Goal: Information Seeking & Learning: Learn about a topic

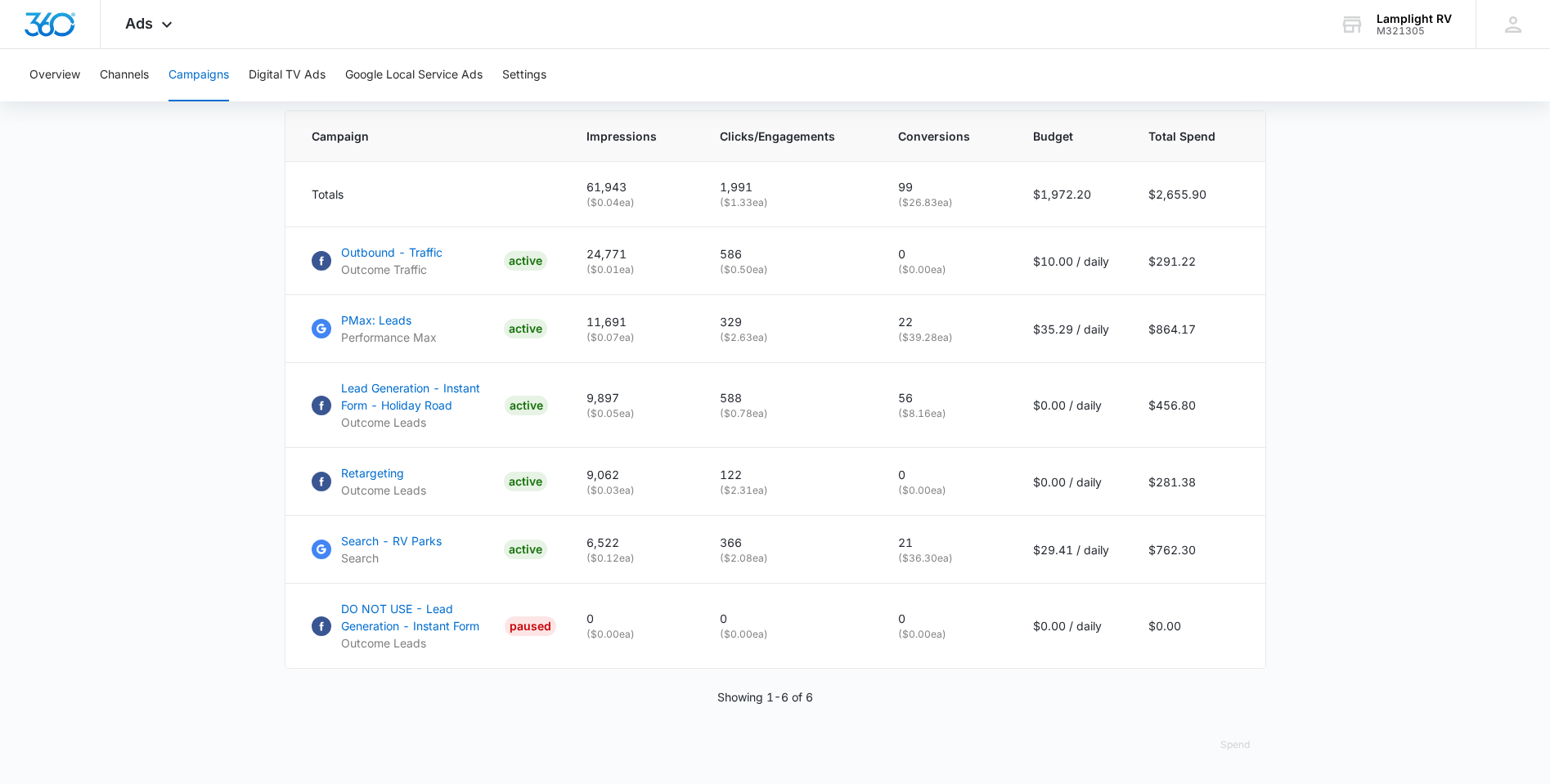
click at [216, 70] on button "Campaigns" at bounding box center [198, 76] width 61 height 53
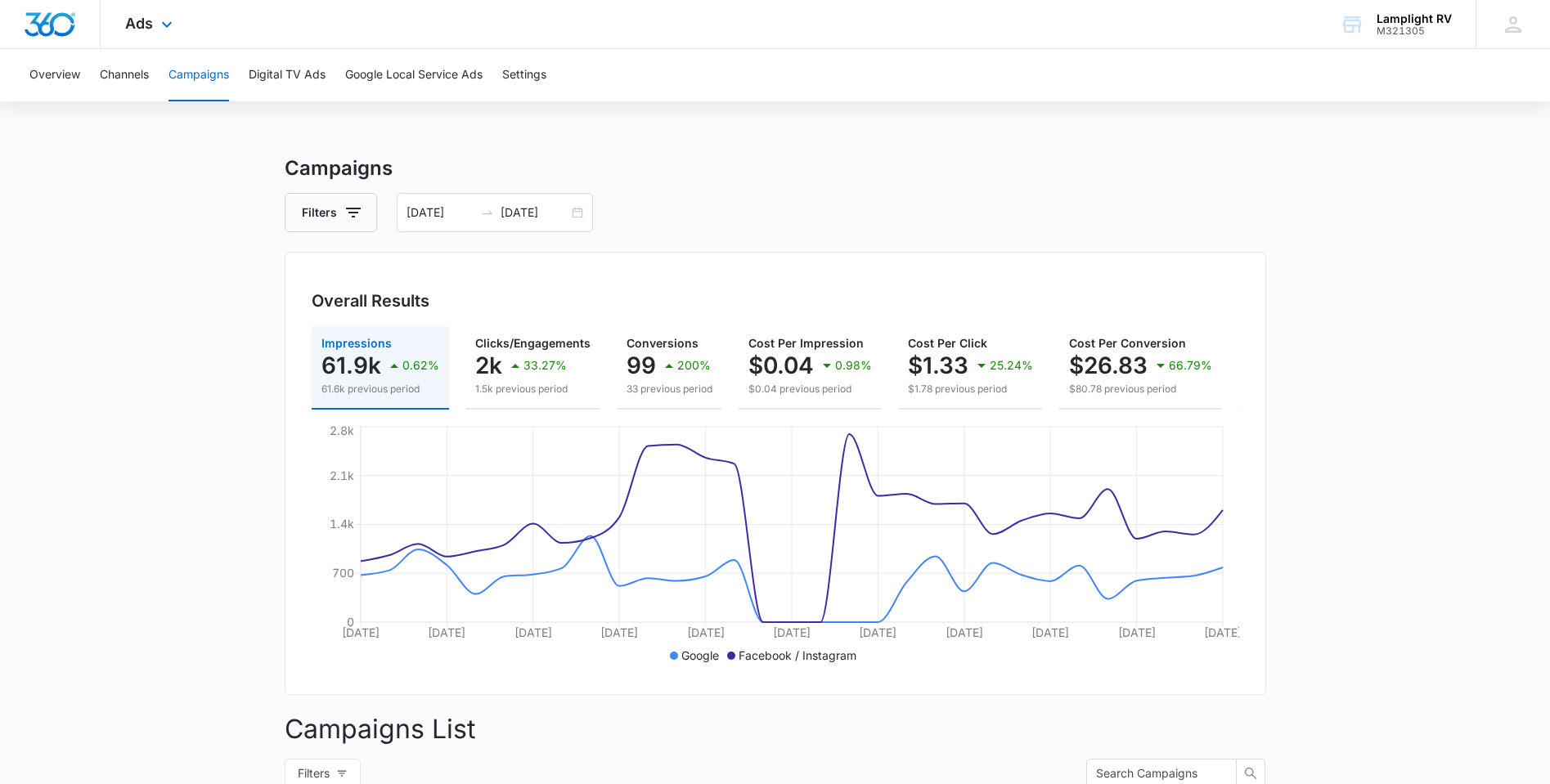
click at [177, 23] on div "Ads Apps Reputation Websites Forms CRM Email Social Payments POS Content Ads In…" at bounding box center [151, 24] width 101 height 48
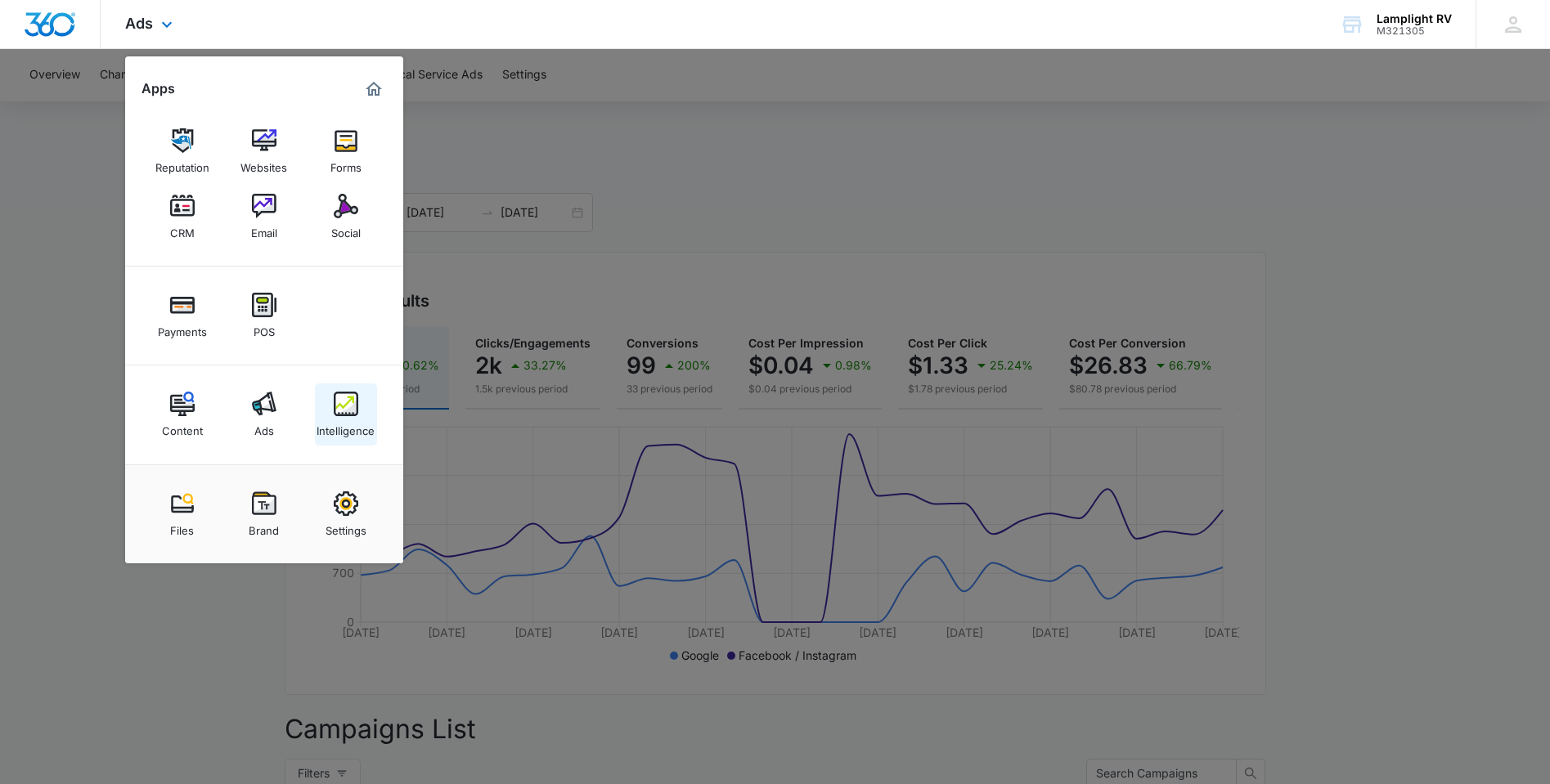
click at [332, 413] on link "Intelligence" at bounding box center [346, 414] width 62 height 62
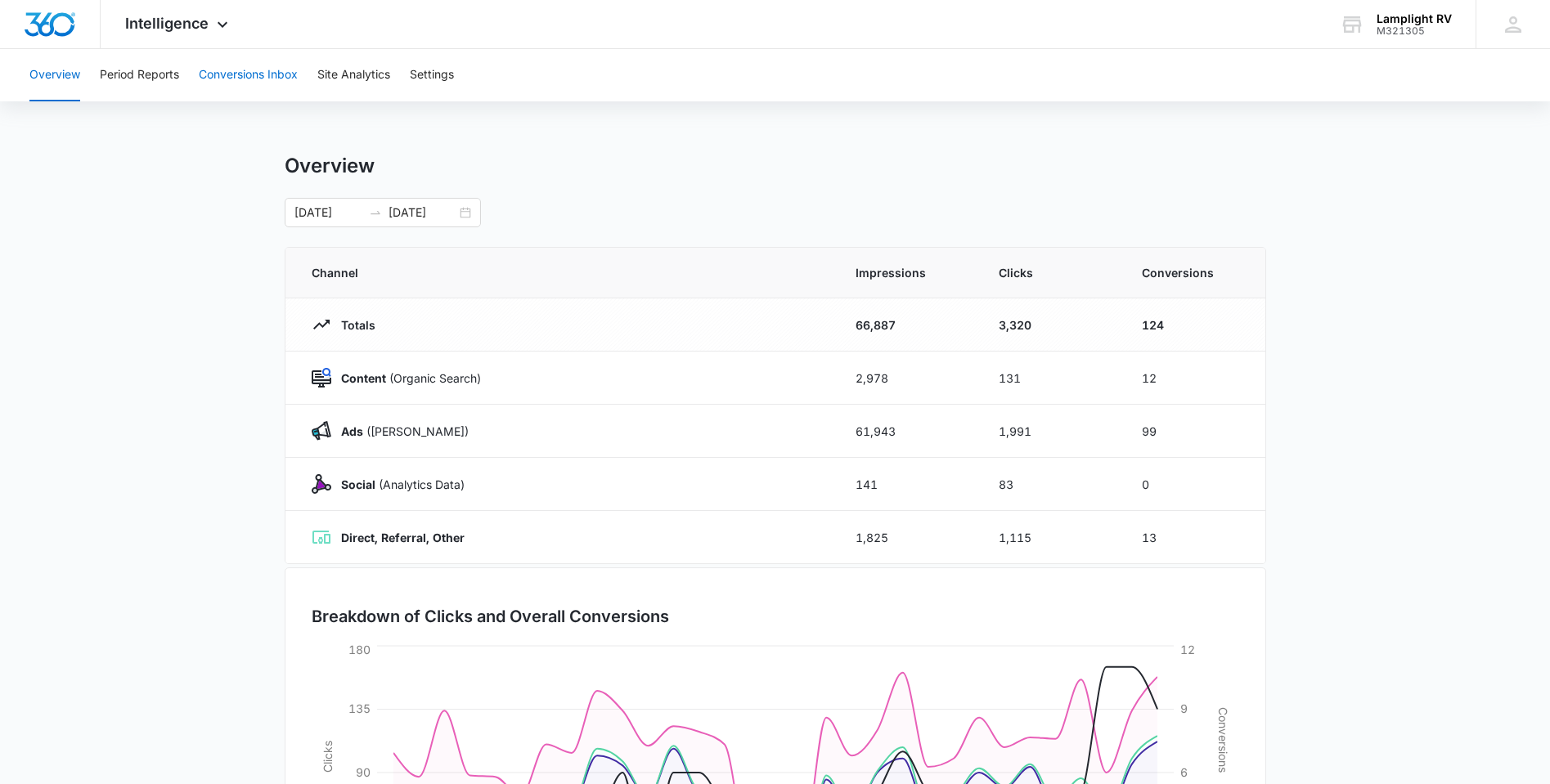
click at [276, 75] on button "Conversions Inbox" at bounding box center [248, 76] width 99 height 53
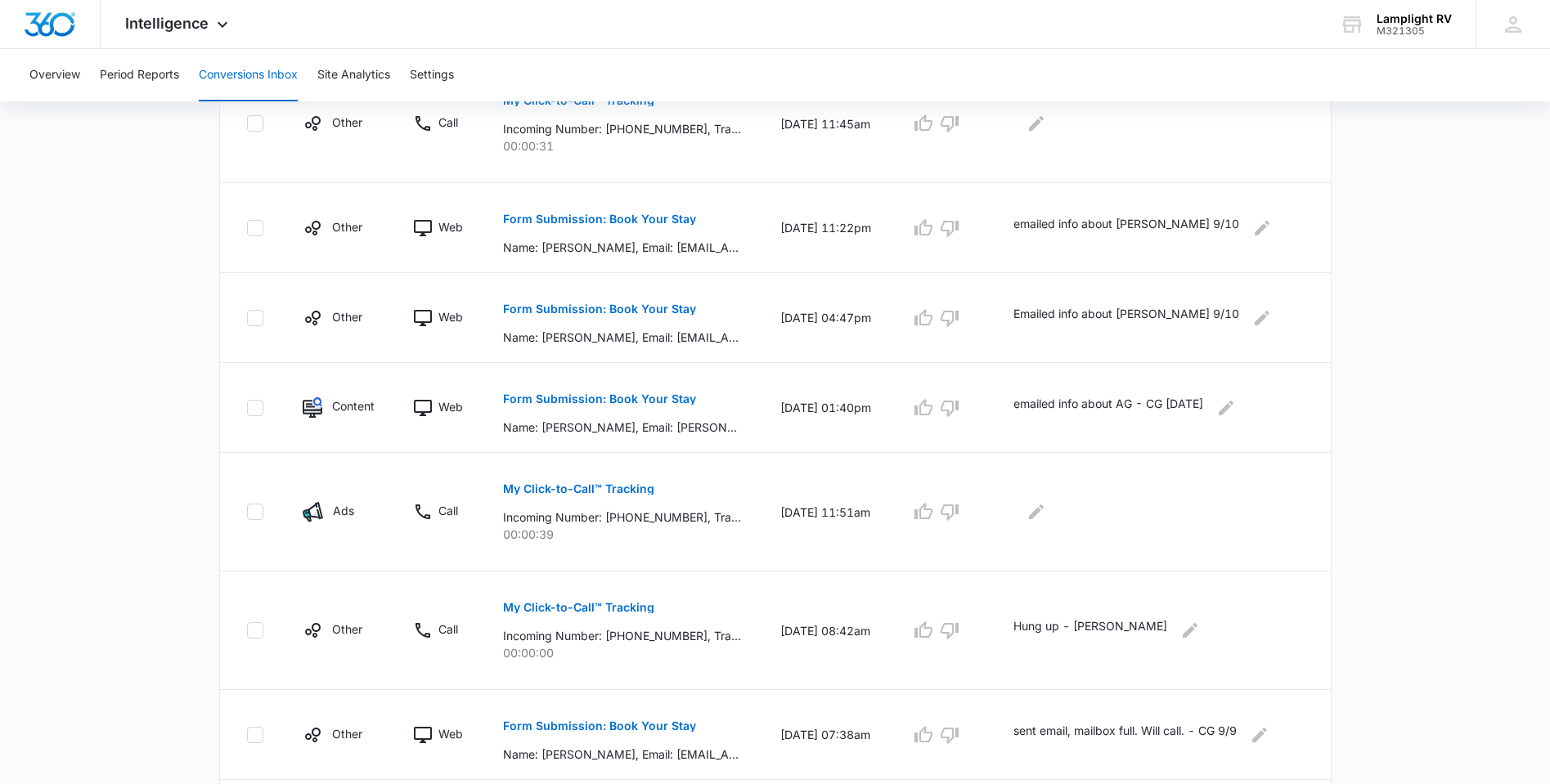
scroll to position [824, 0]
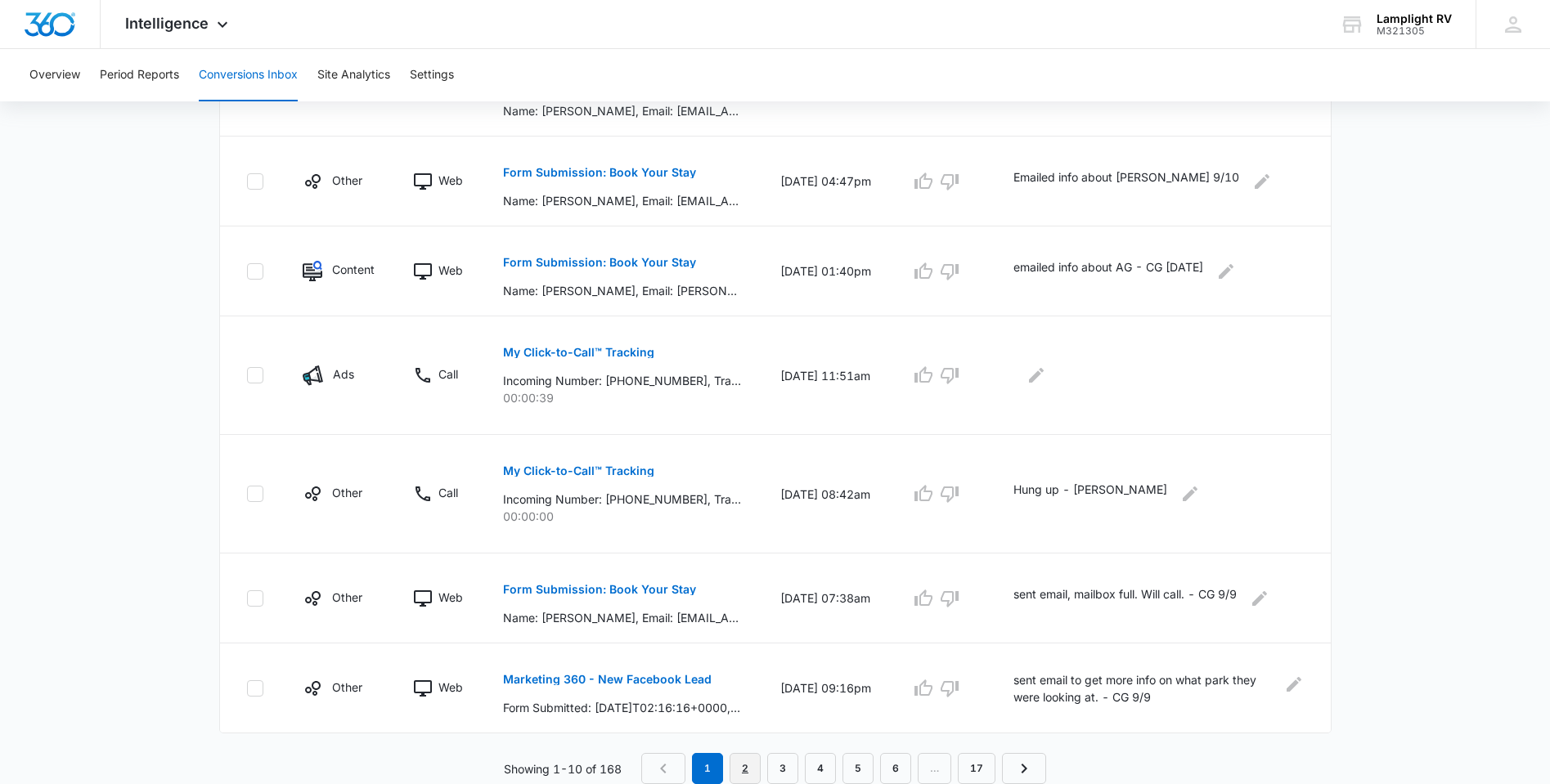
click at [732, 769] on link "2" at bounding box center [745, 768] width 31 height 31
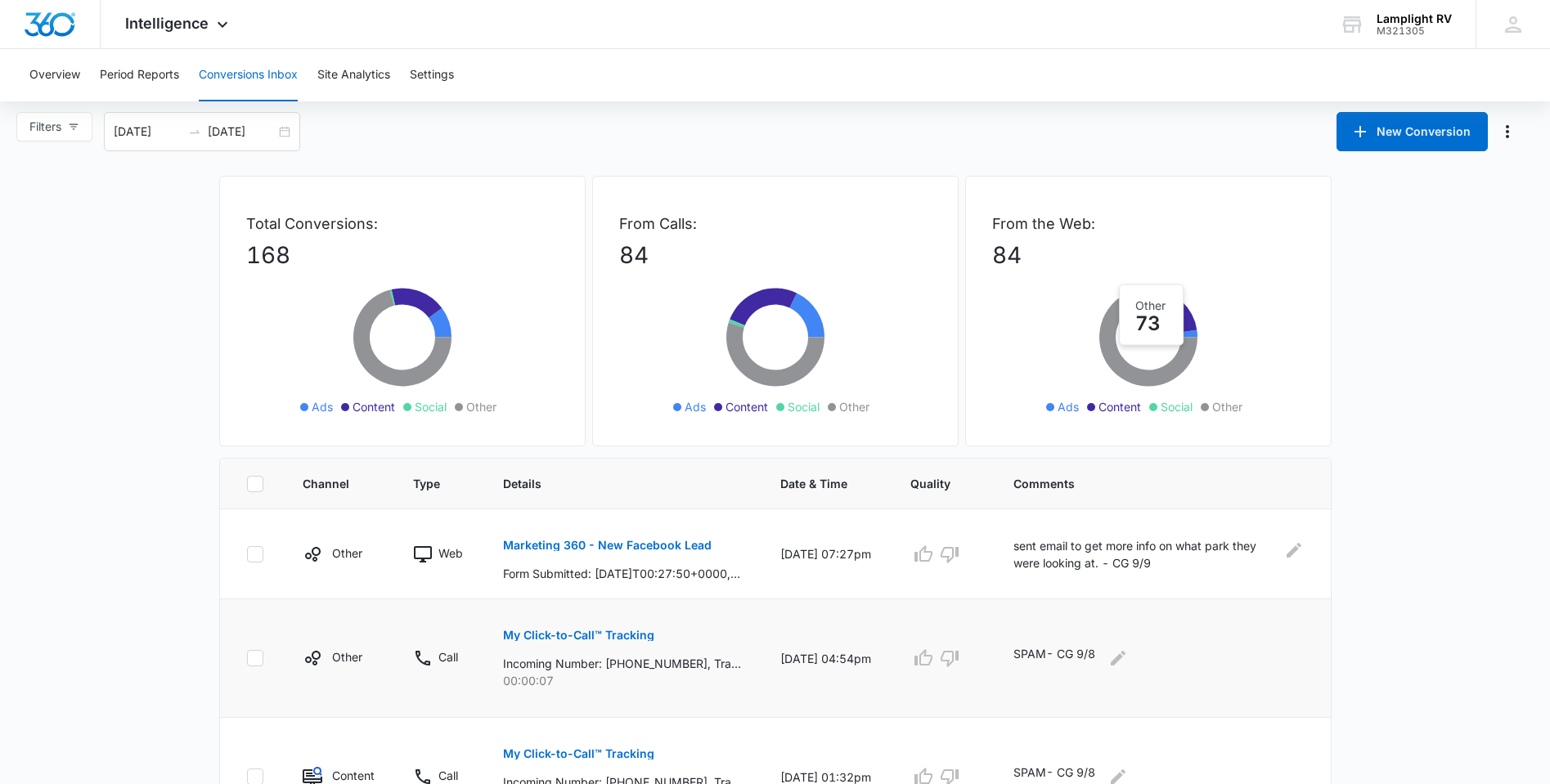
scroll to position [0, 0]
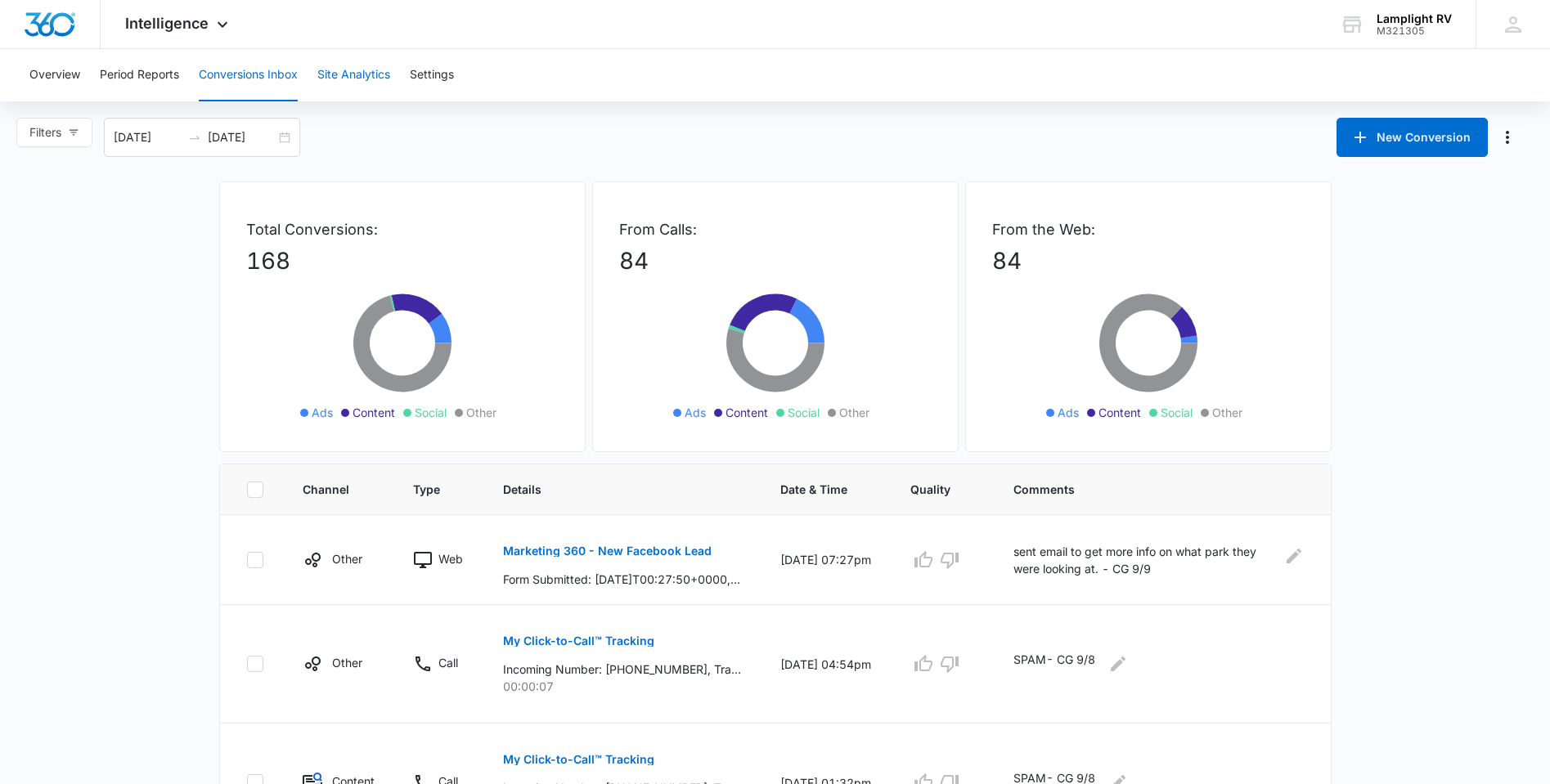
click at [381, 60] on button "Site Analytics" at bounding box center [353, 76] width 73 height 53
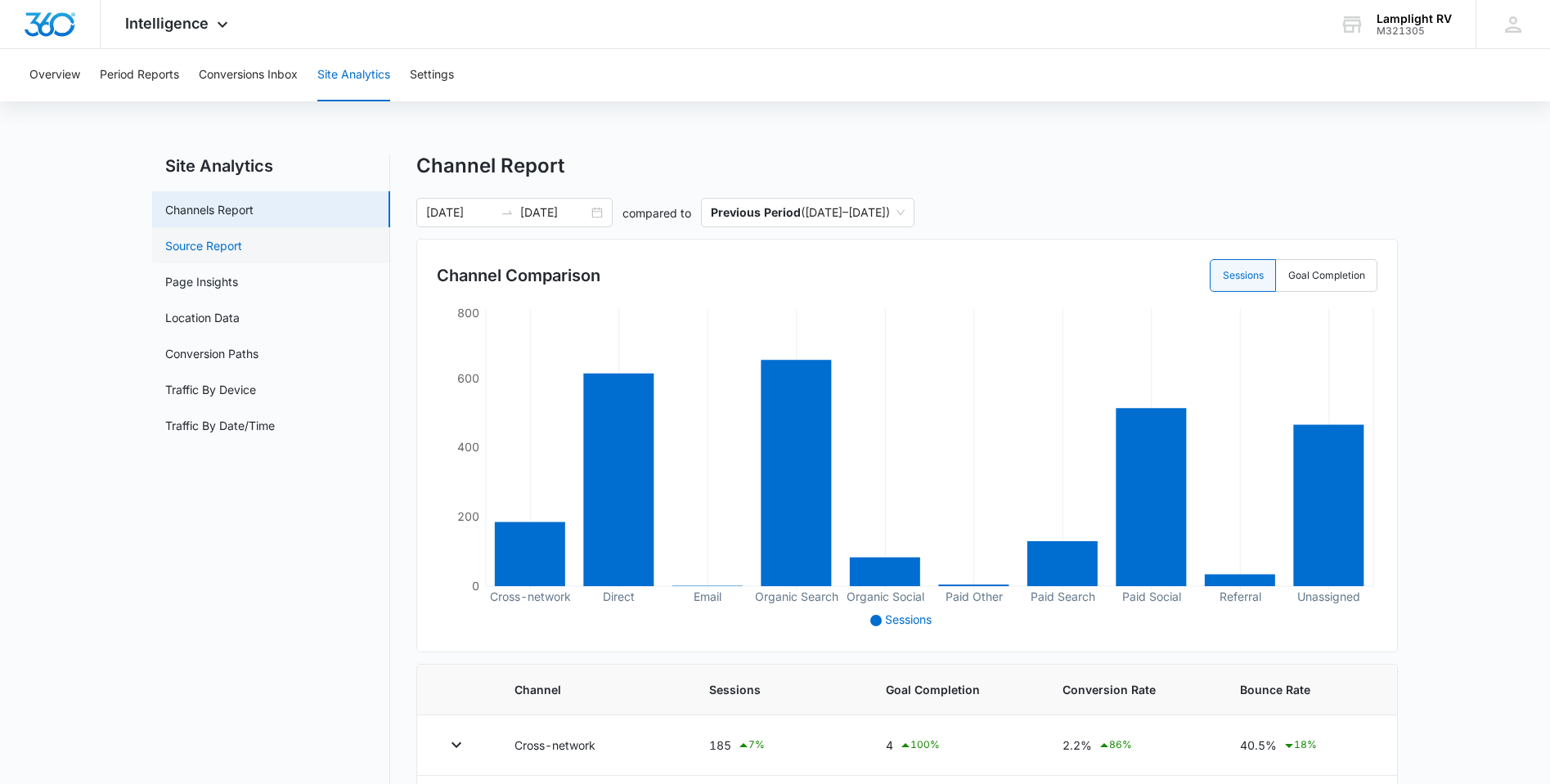
click at [242, 255] on link "Source Report" at bounding box center [204, 246] width 77 height 18
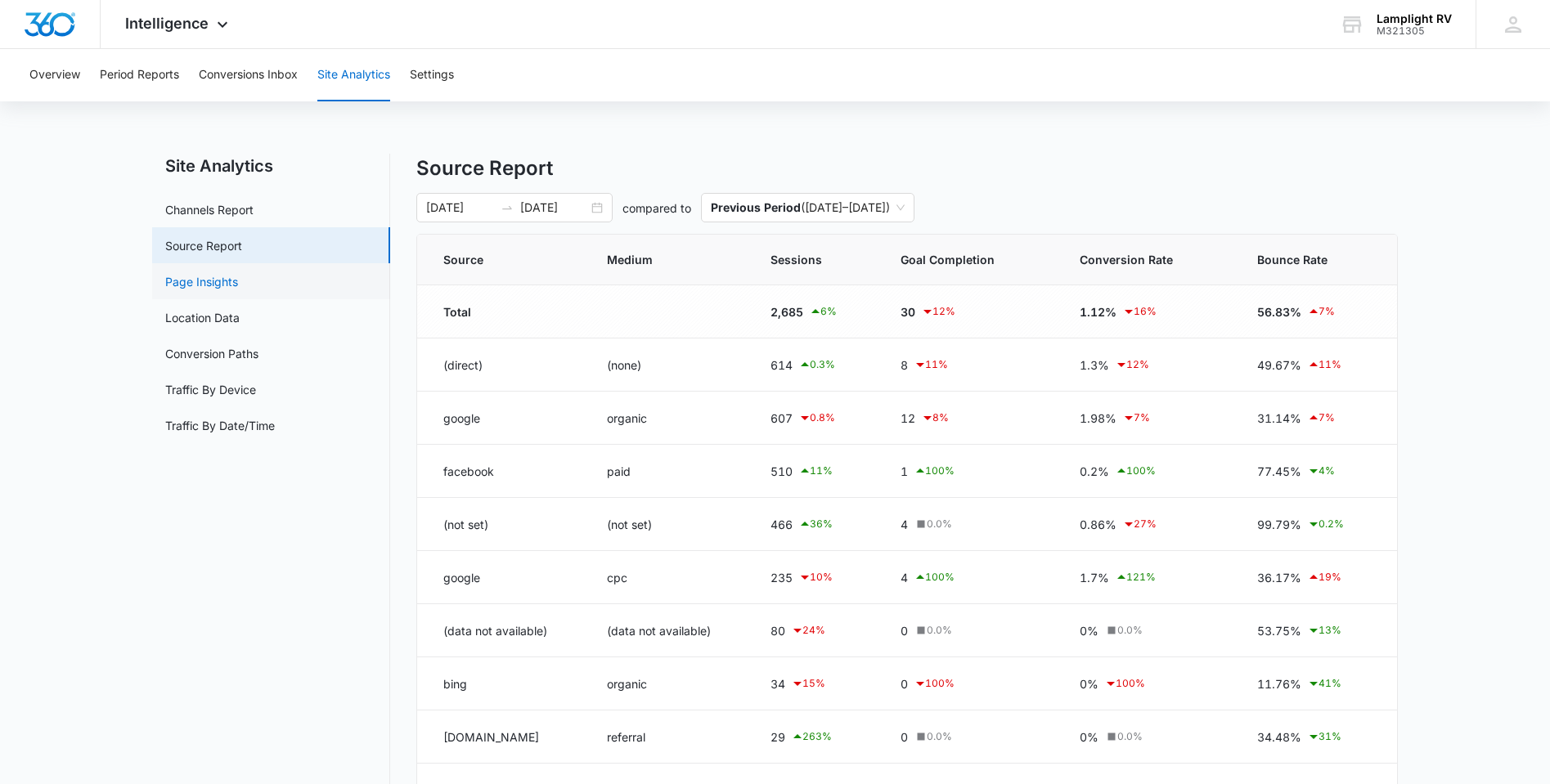
click at [238, 279] on link "Page Insights" at bounding box center [201, 282] width 73 height 18
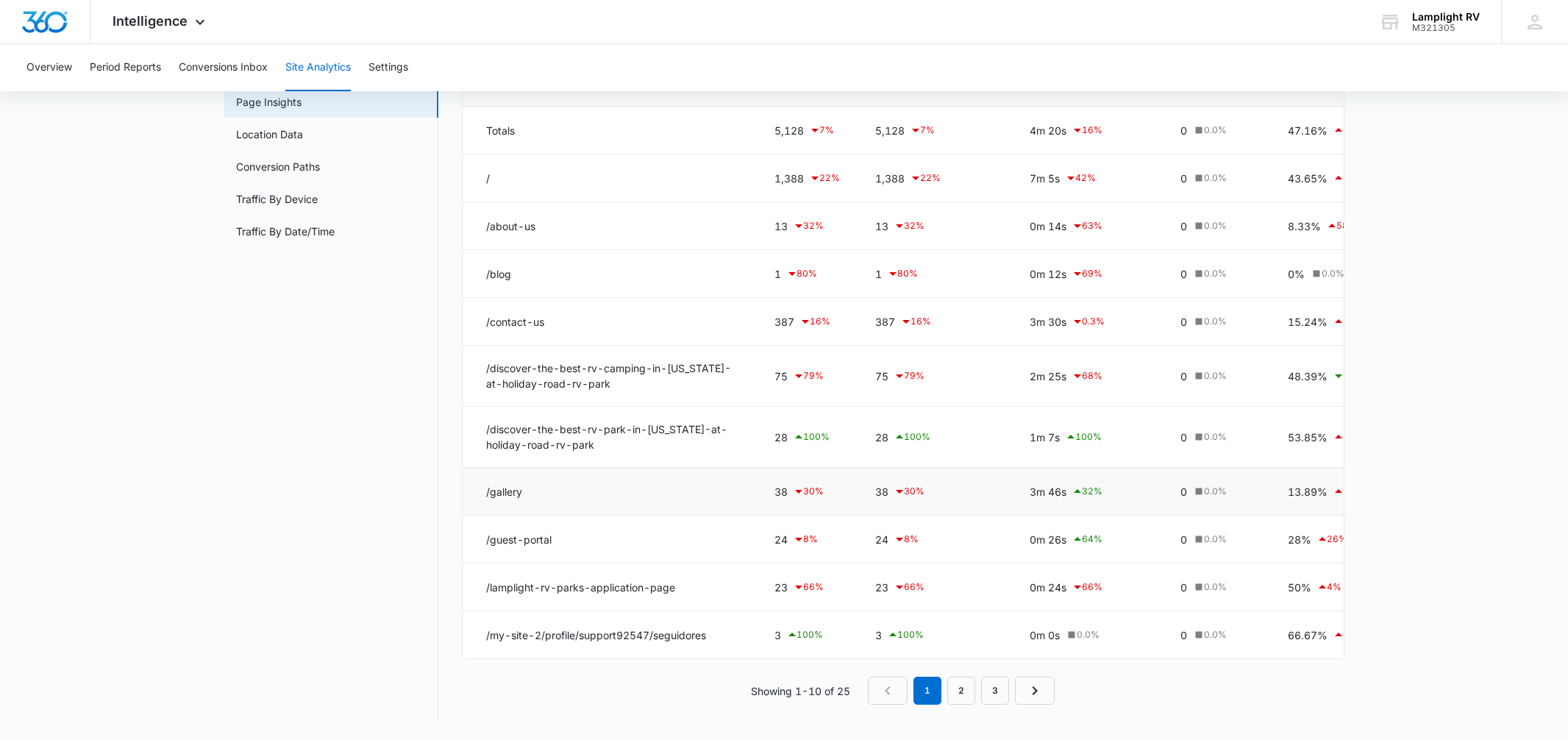
scroll to position [163, 0]
click at [957, 697] on link "2" at bounding box center [961, 690] width 28 height 28
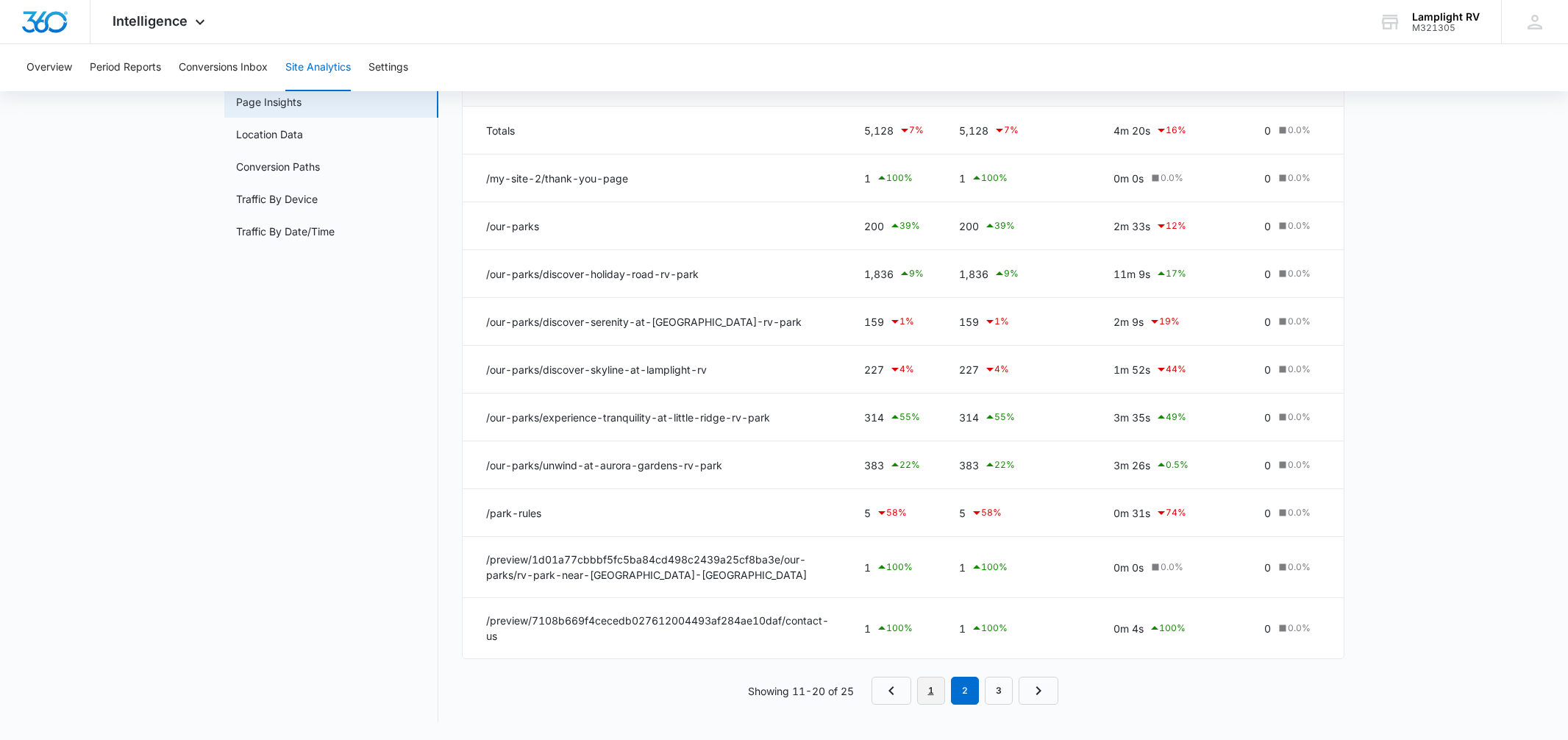
click at [931, 682] on link "1" at bounding box center [931, 690] width 28 height 28
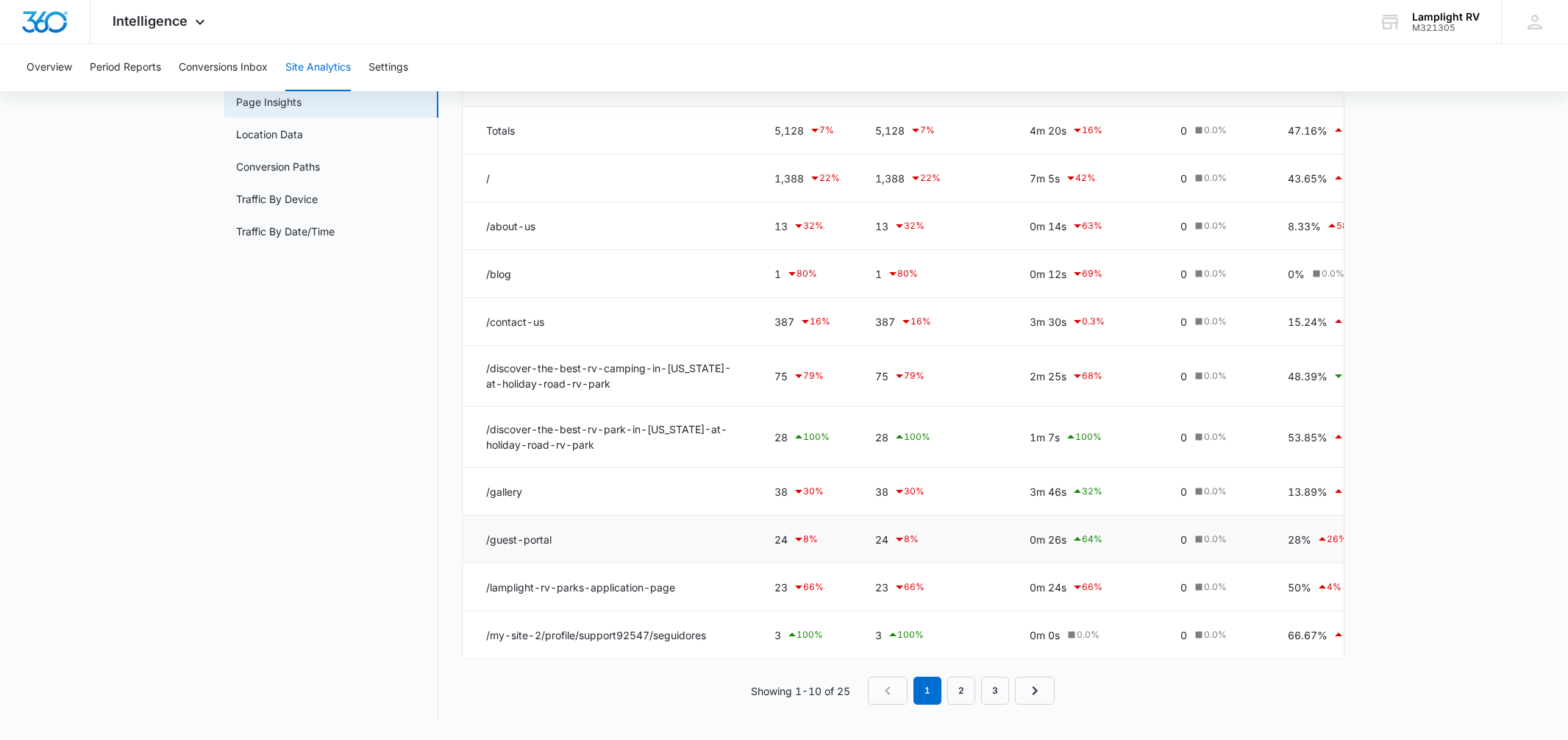
scroll to position [0, 0]
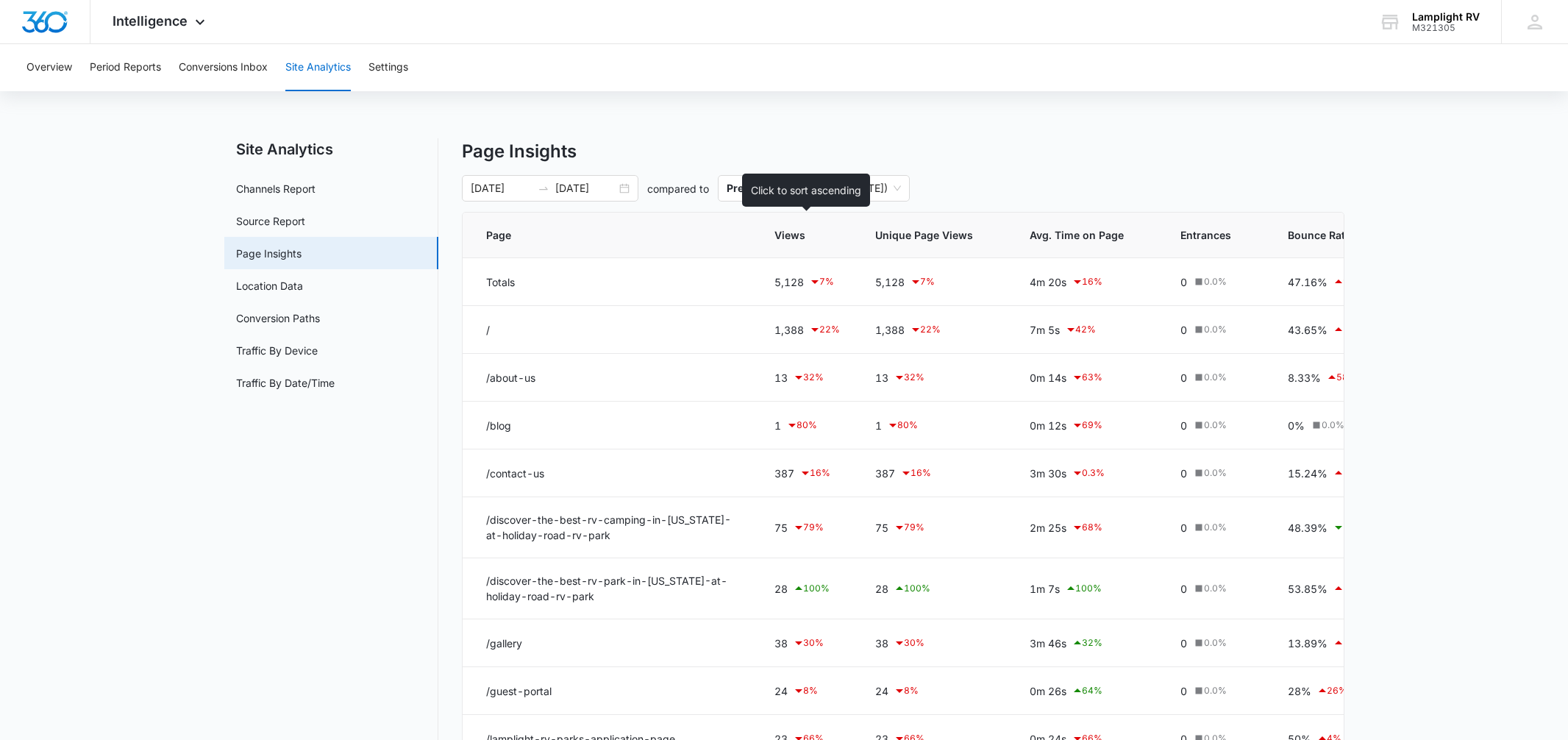
click at [798, 232] on span "Views" at bounding box center [797, 235] width 44 height 16
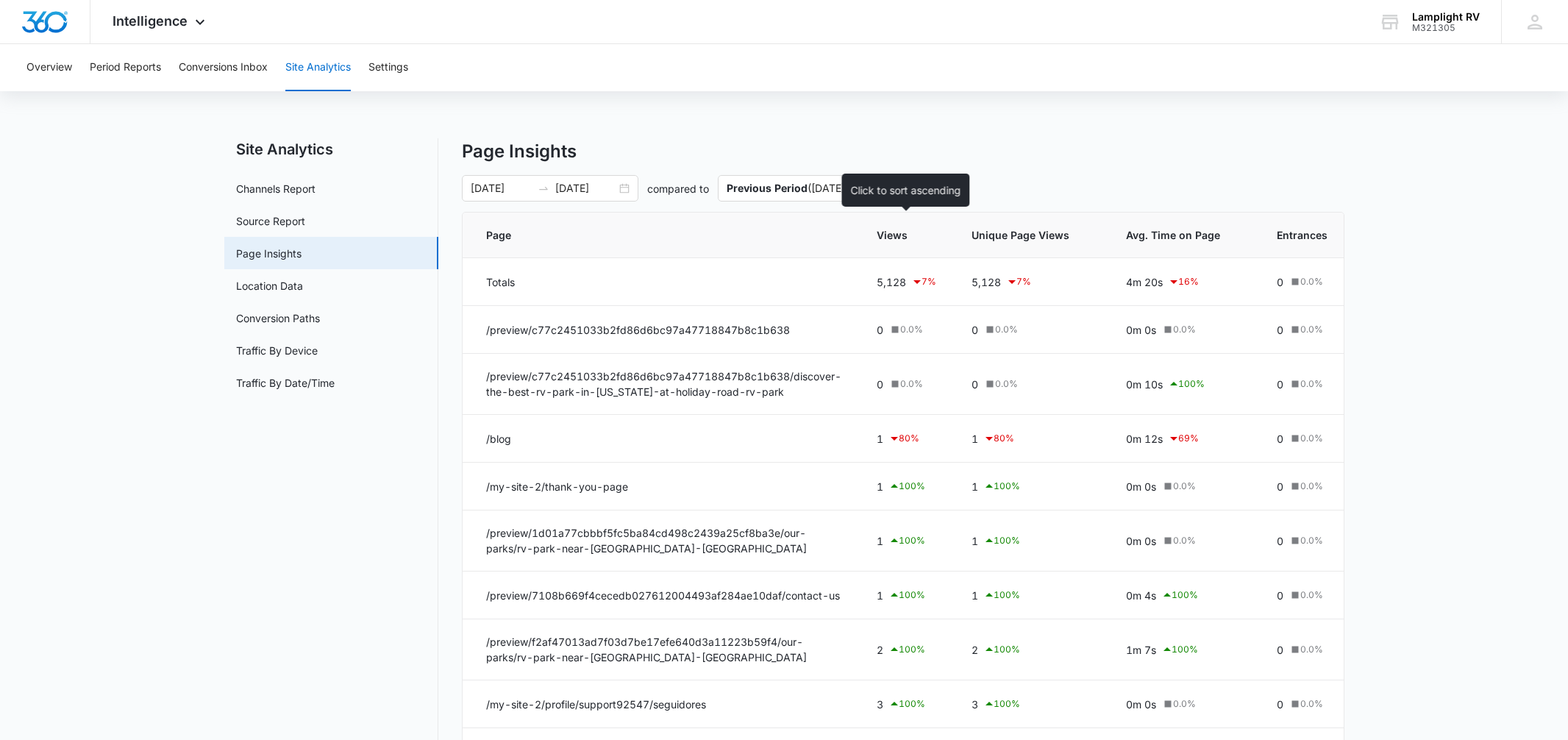
click at [901, 239] on span "Views" at bounding box center [896, 235] width 38 height 16
click at [901, 239] on span "Views" at bounding box center [896, 235] width 38 height 16
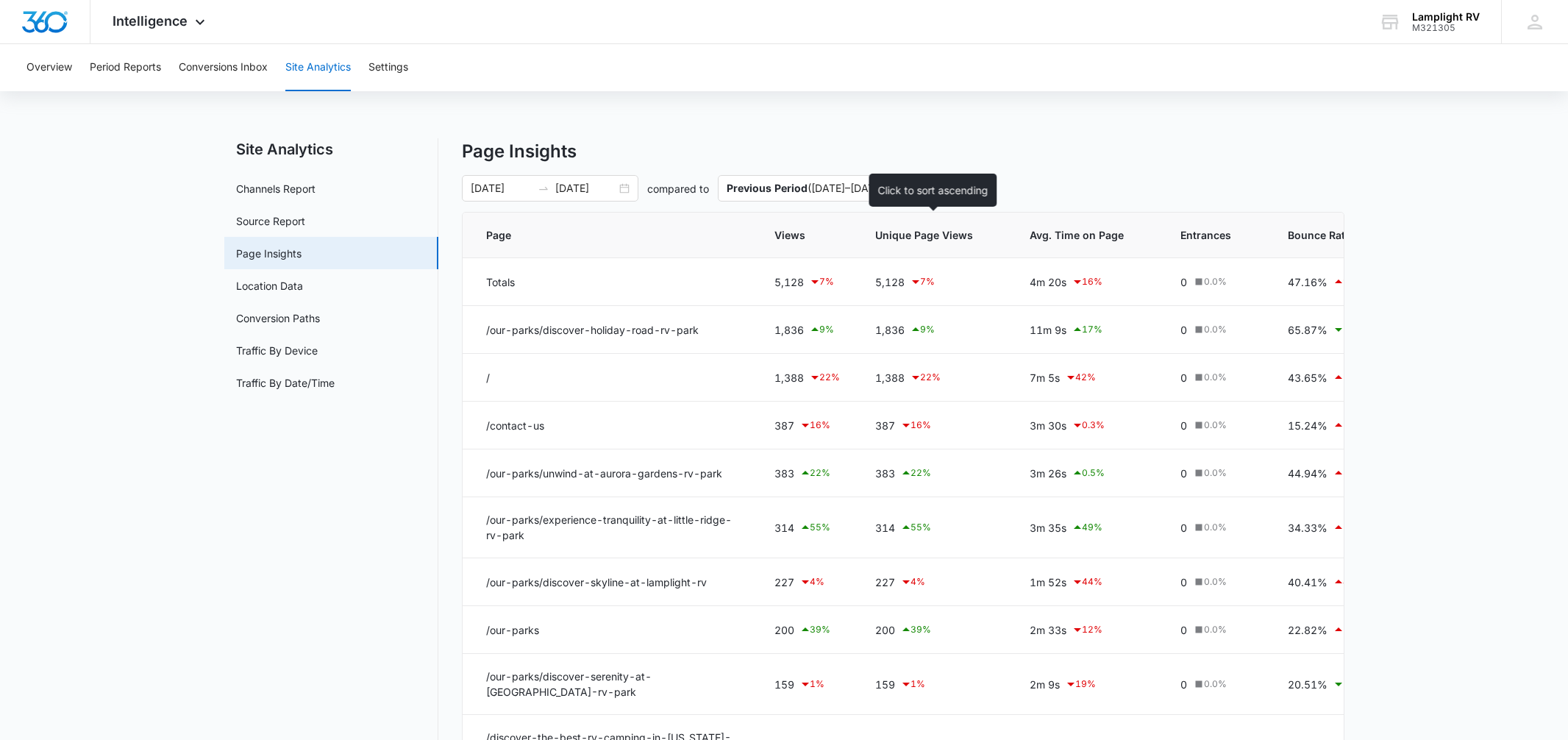
click at [951, 240] on span "Unique Page Views" at bounding box center [924, 235] width 98 height 16
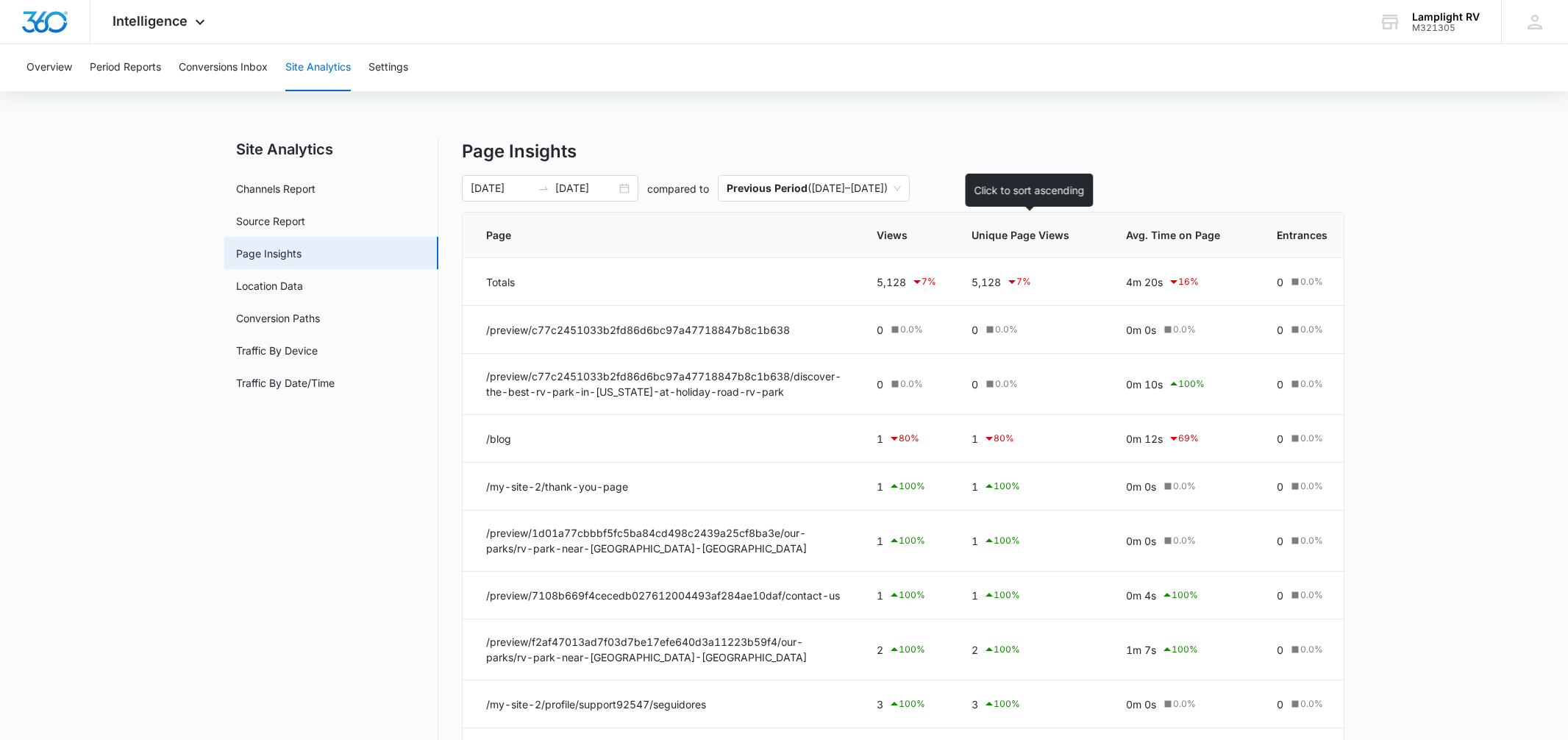
click at [1008, 233] on span "Unique Page Views" at bounding box center [1021, 235] width 98 height 16
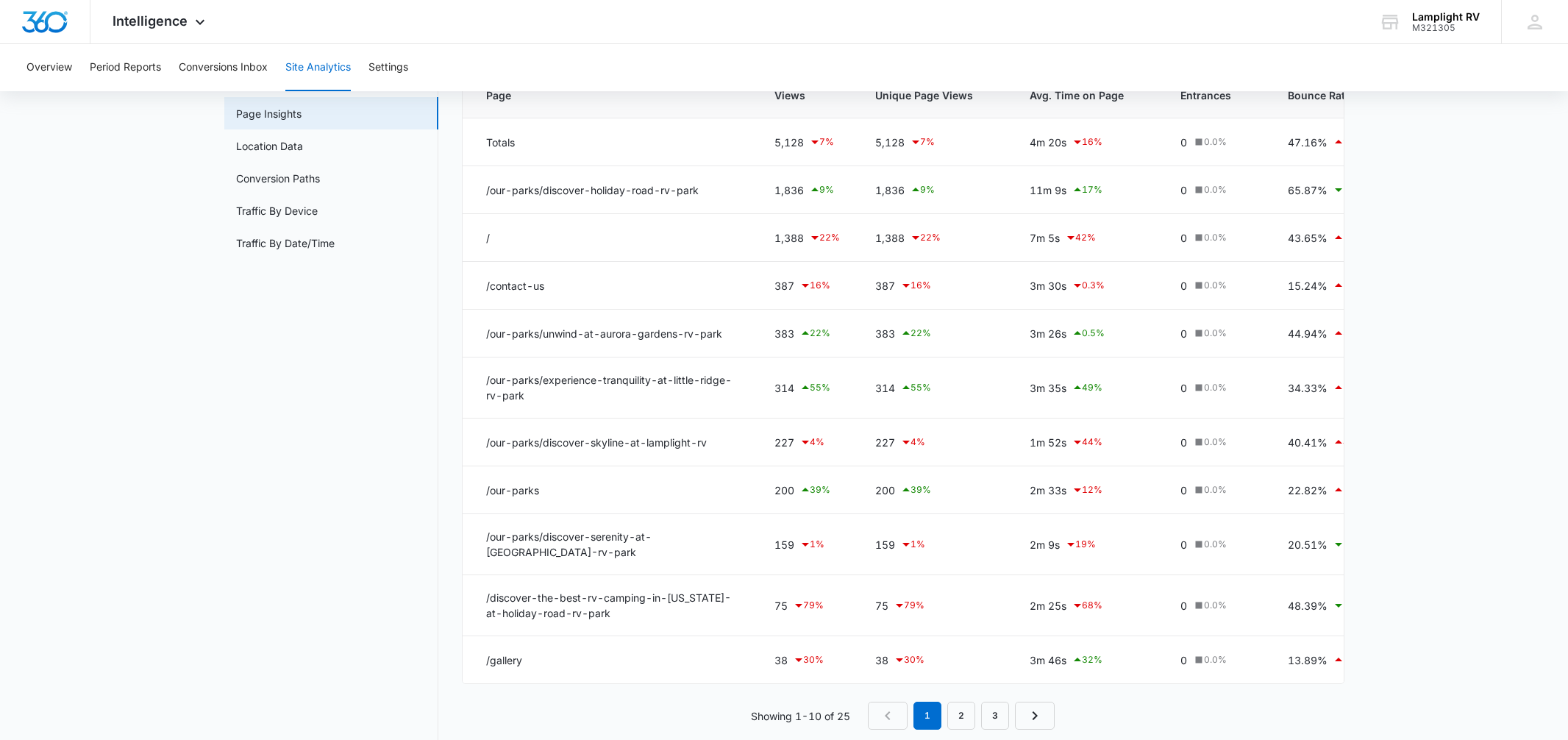
scroll to position [147, 0]
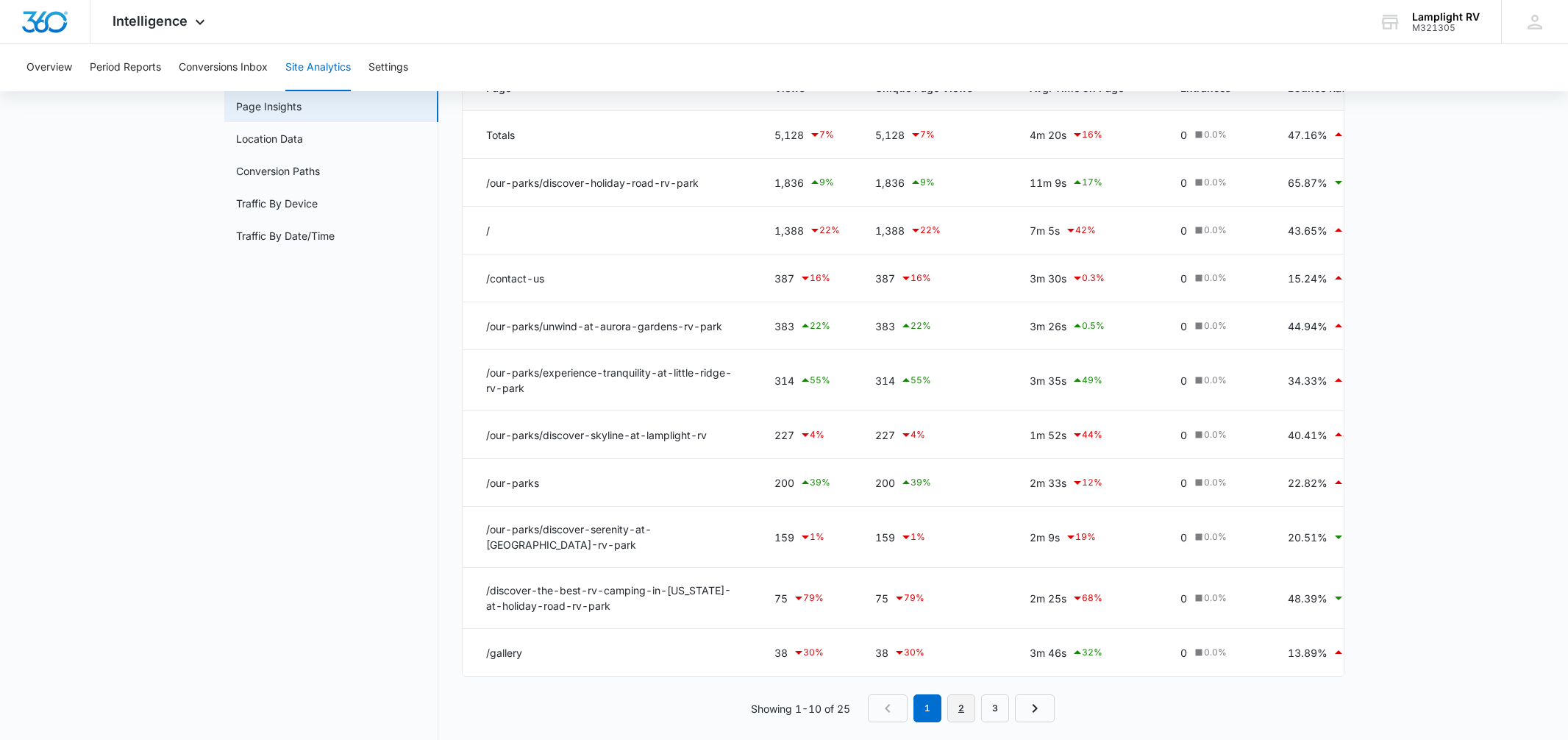
click at [969, 704] on link "2" at bounding box center [961, 708] width 28 height 28
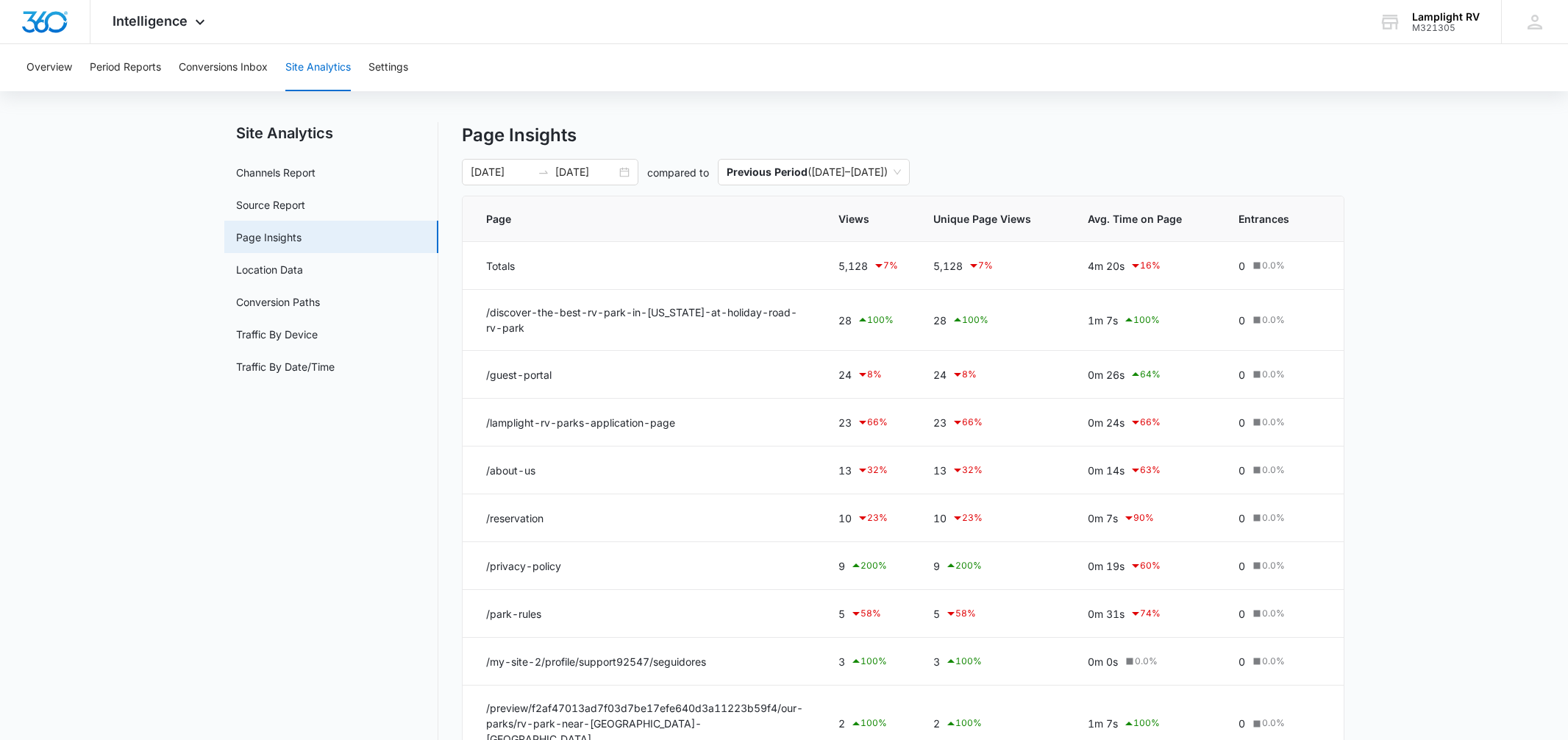
scroll to position [15, 0]
drag, startPoint x: 517, startPoint y: 335, endPoint x: 487, endPoint y: 317, distance: 35.0
click at [487, 317] on td "/discover-the-best-rv-park-in-[US_STATE]-at-holiday-road-rv-park" at bounding box center [641, 321] width 358 height 61
copy td "/discover-the-best-rv-park-in-[US_STATE]-at-holiday-road-rv-park"
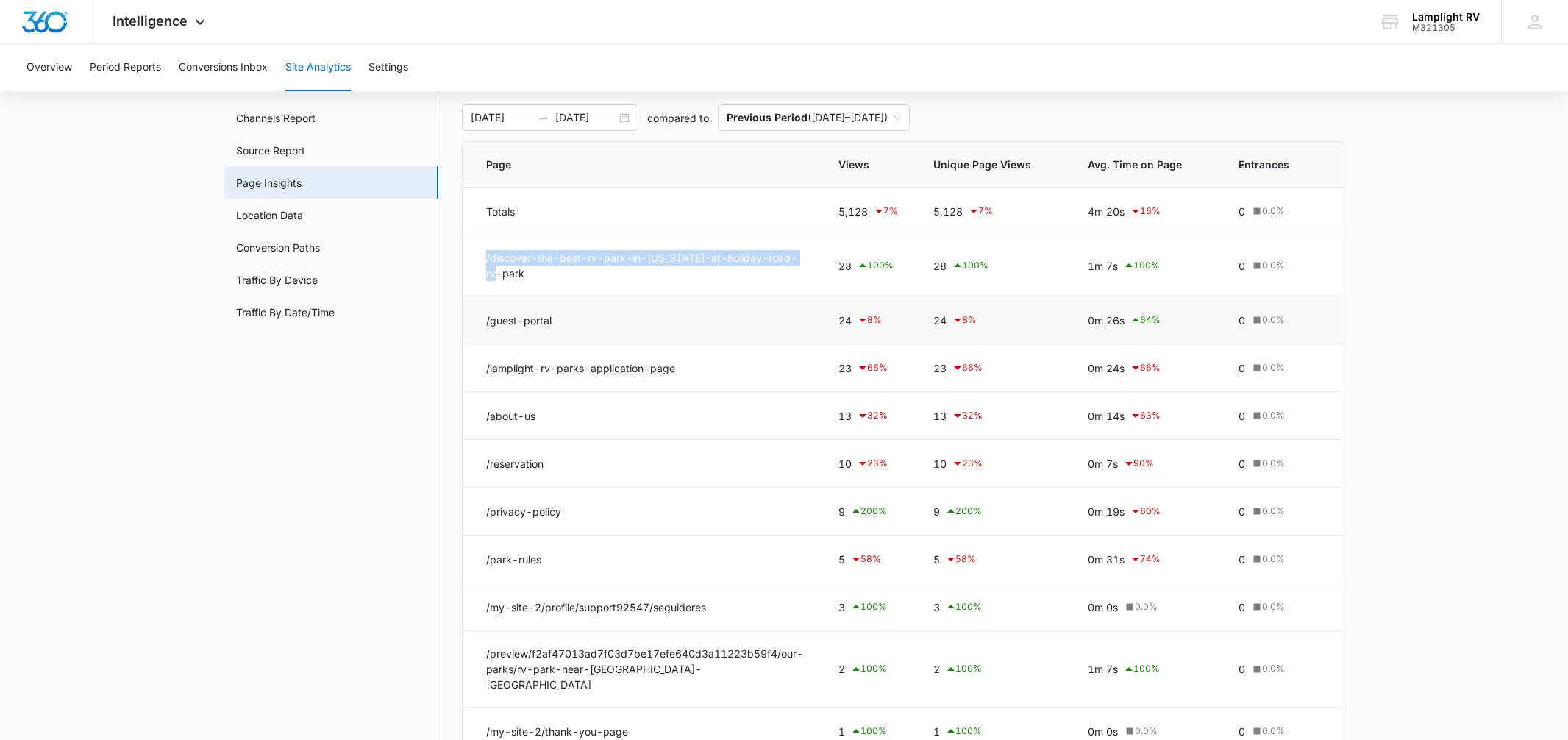
scroll to position [163, 0]
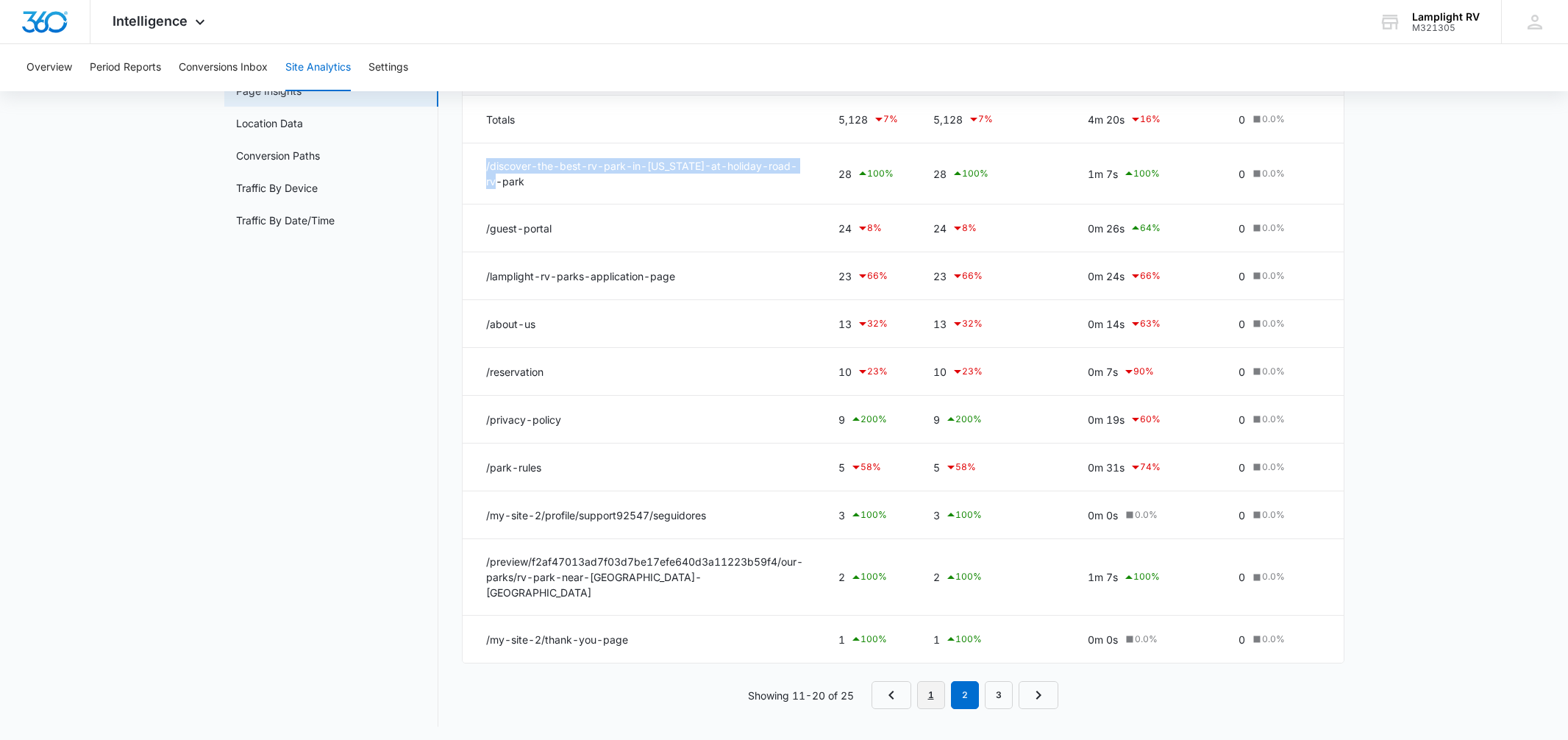
click at [933, 693] on link "1" at bounding box center [931, 694] width 28 height 28
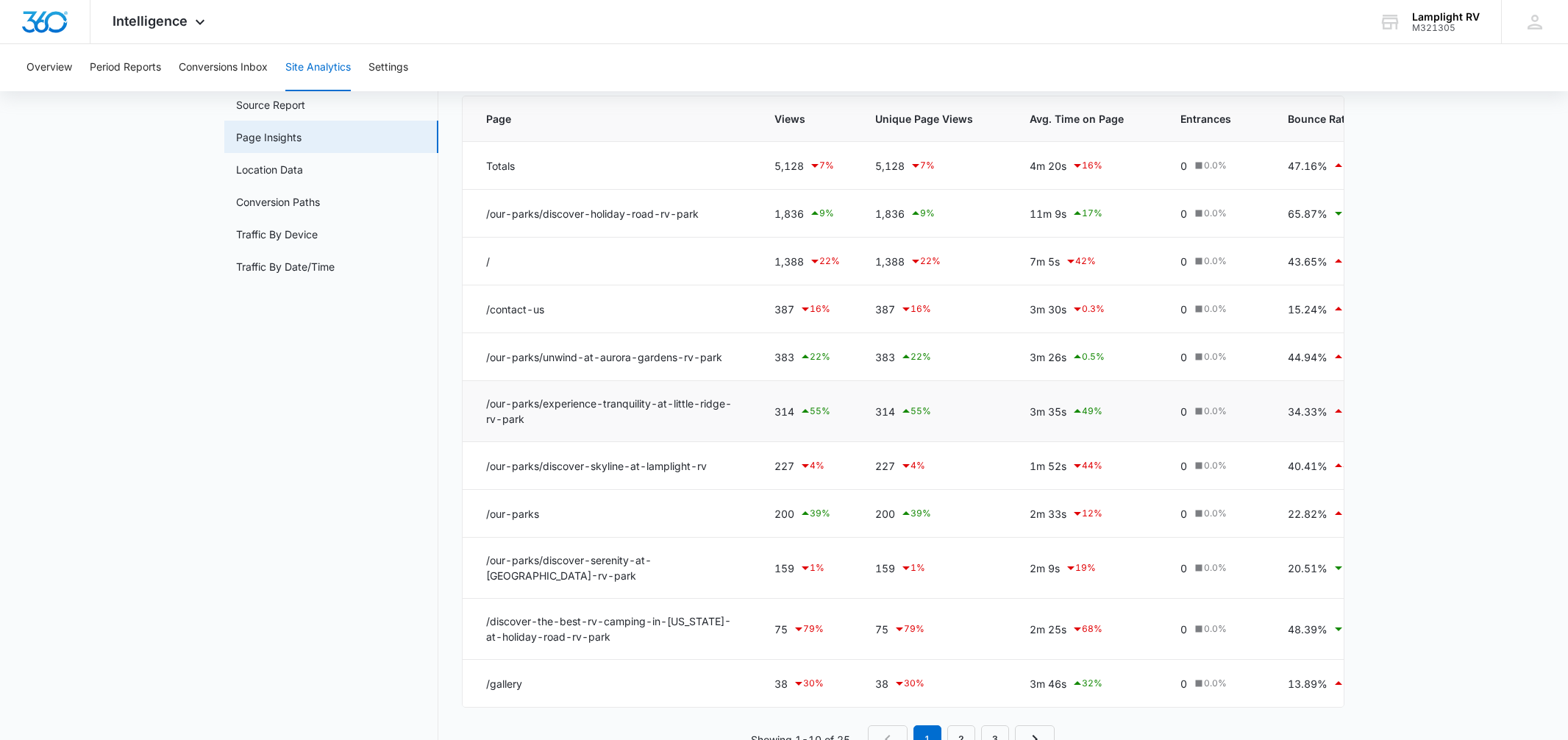
scroll to position [0, 0]
